Goal: Book appointment/travel/reservation

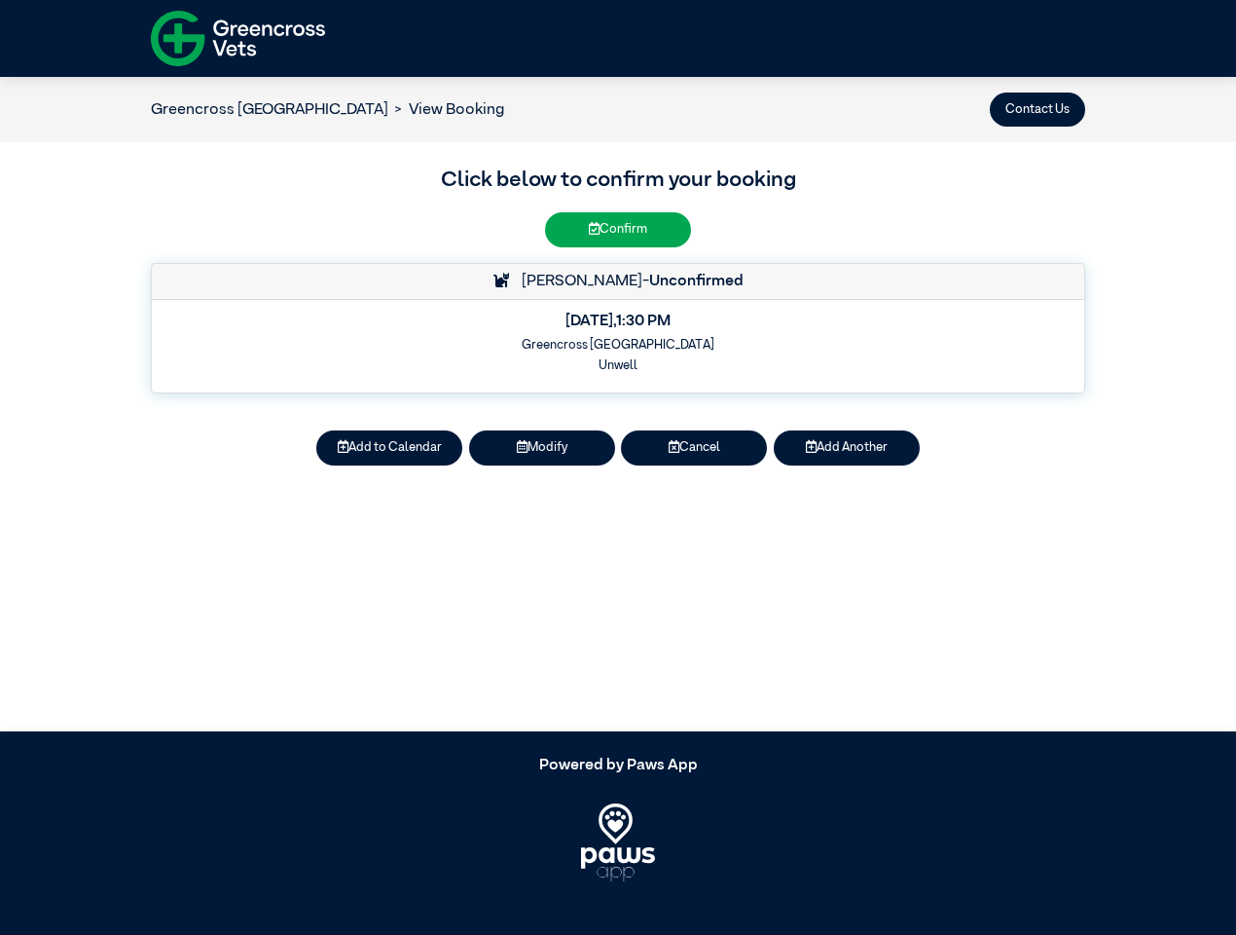
click at [1038, 109] on button "Contact Us" at bounding box center [1037, 109] width 95 height 34
click at [389, 448] on button "Add to Calendar" at bounding box center [389, 447] width 146 height 34
click at [542, 448] on button "Modify" at bounding box center [542, 447] width 146 height 34
click at [694, 448] on button "Cancel" at bounding box center [694, 447] width 146 height 34
click at [847, 448] on button "Add Another" at bounding box center [847, 447] width 146 height 34
